Goal: Find specific page/section: Find specific page/section

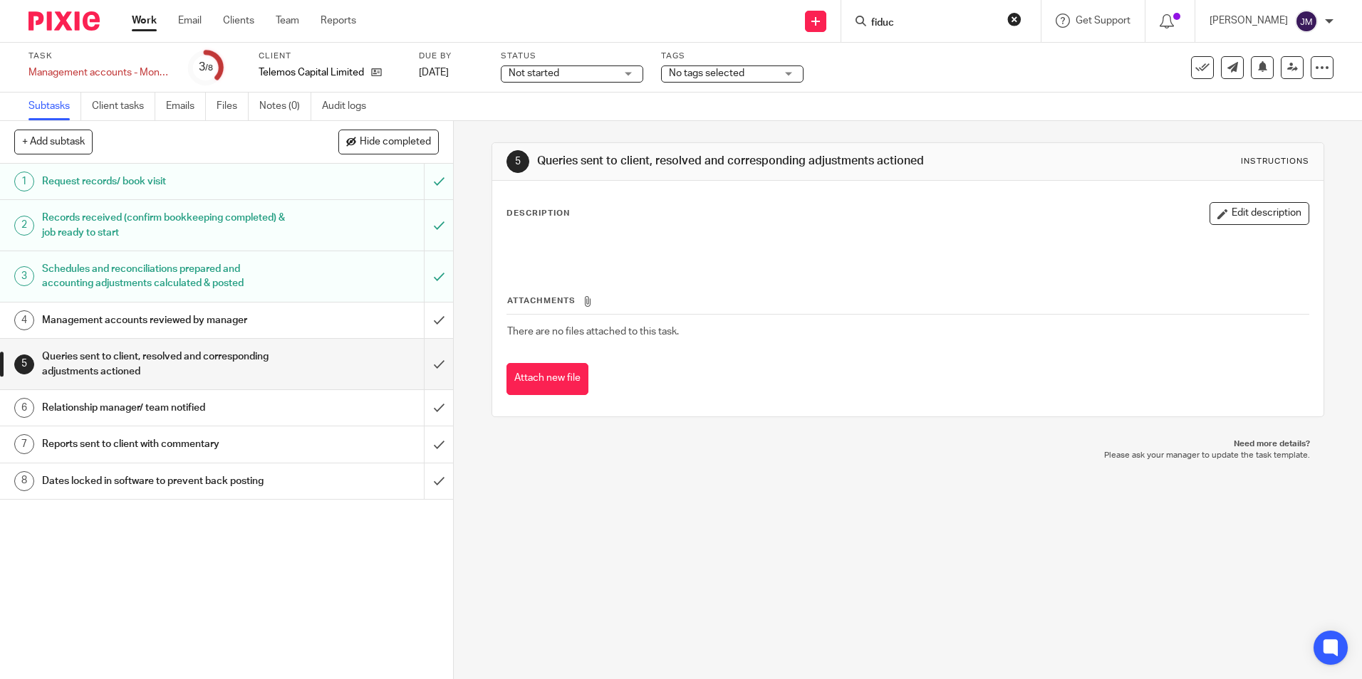
type input "fiduc"
click button "submit" at bounding box center [0, 0] width 0 height 0
click at [950, 50] on link at bounding box center [955, 55] width 177 height 21
click at [959, 66] on link at bounding box center [955, 55] width 177 height 21
